Goal: Check status: Check status

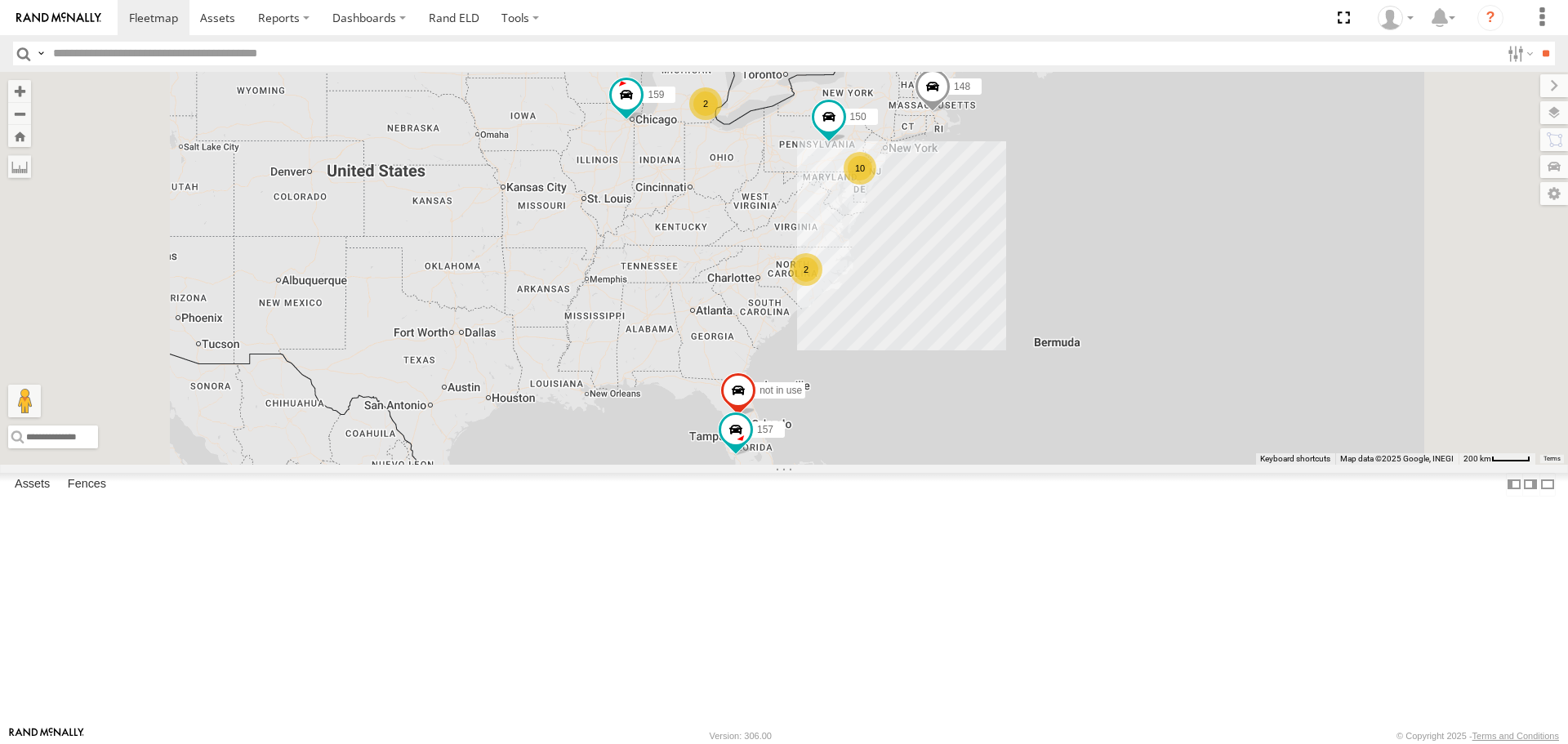
click at [0, 0] on span at bounding box center [0, 0] width 0 height 0
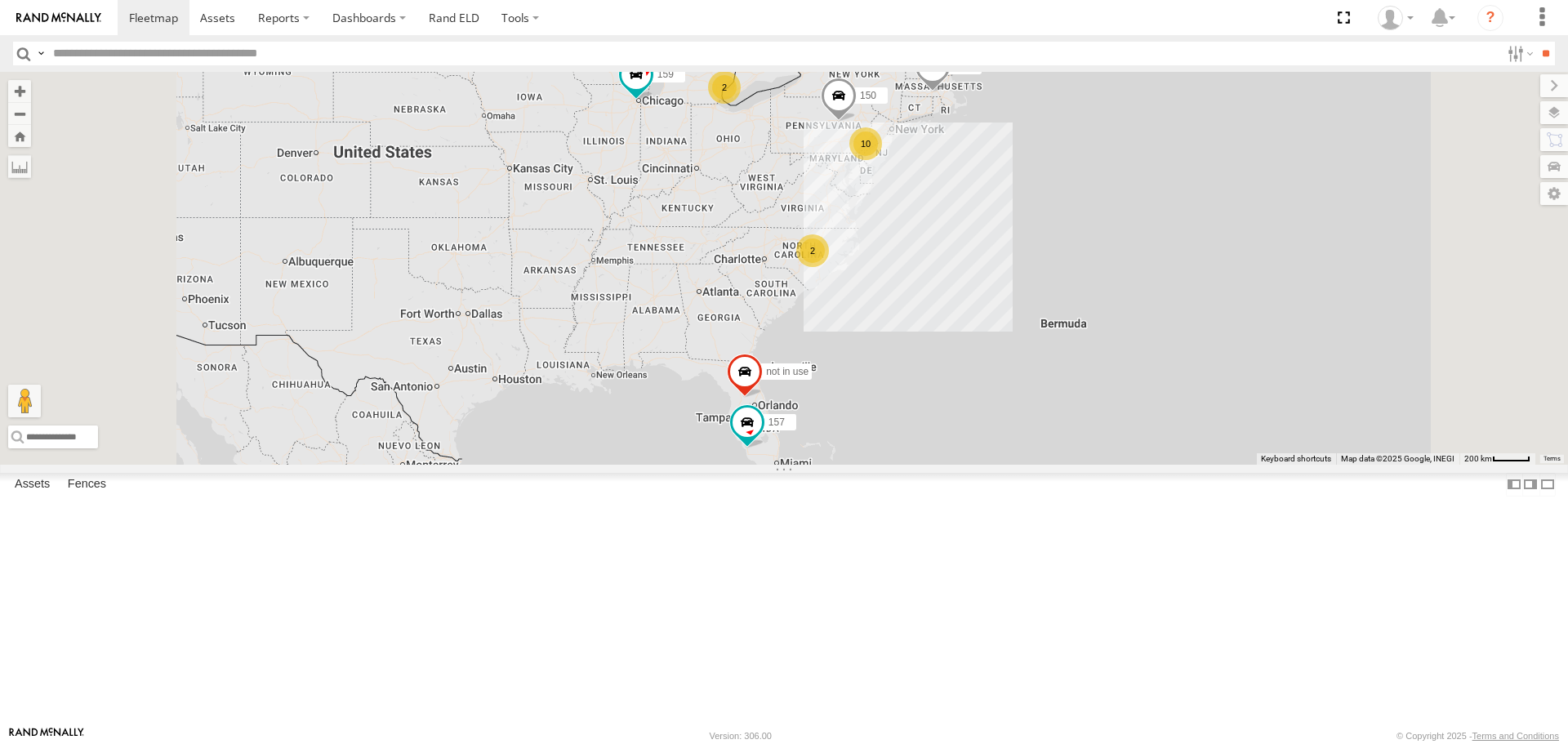
click at [0, 0] on span at bounding box center [0, 0] width 0 height 0
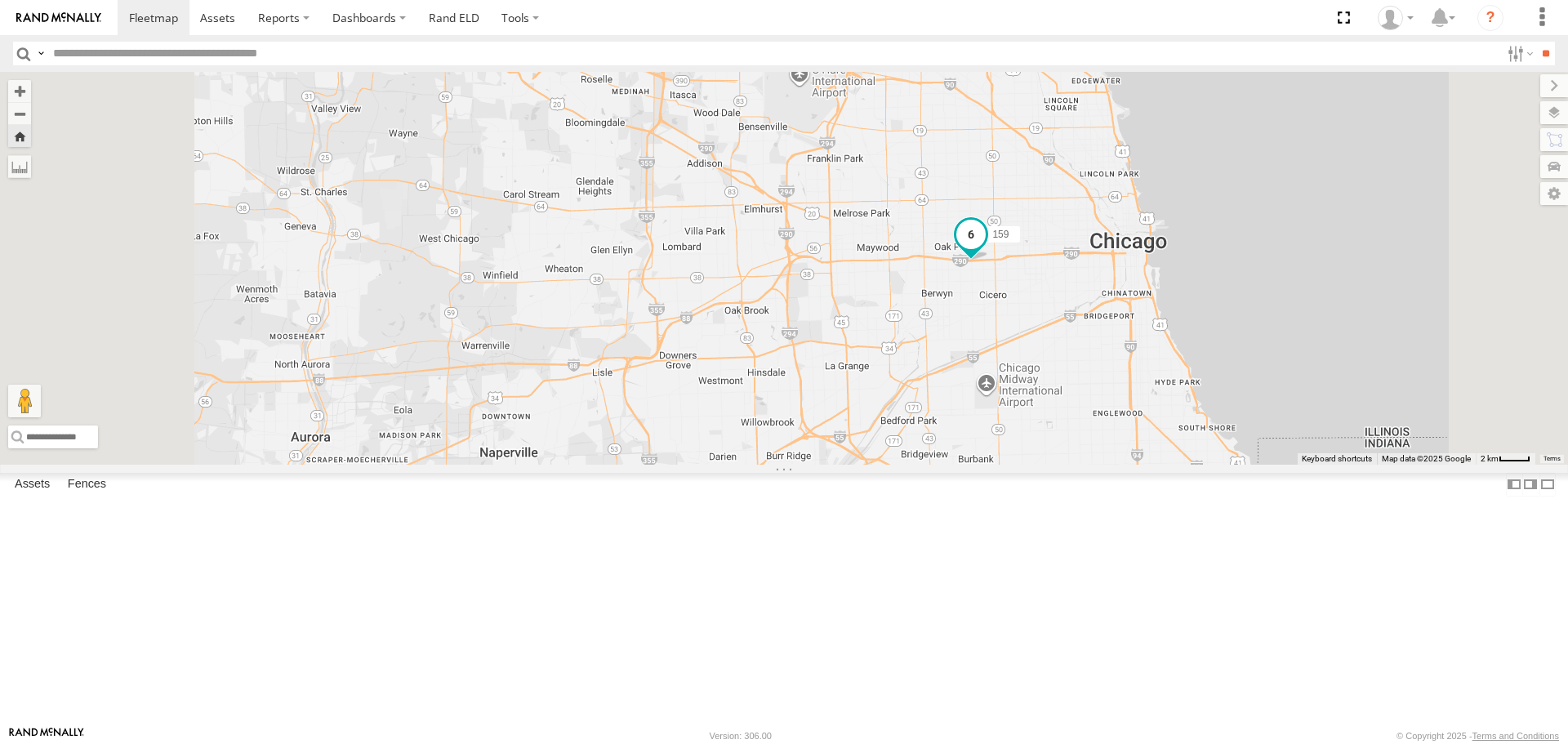
click at [985, 250] on span at bounding box center [971, 235] width 30 height 30
